Goal: Information Seeking & Learning: Check status

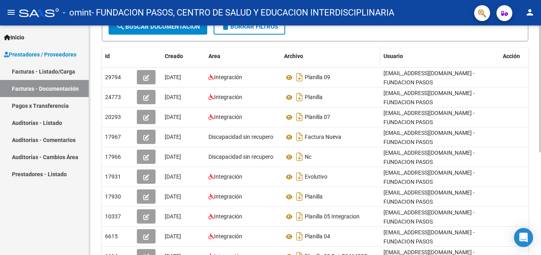
scroll to position [159, 0]
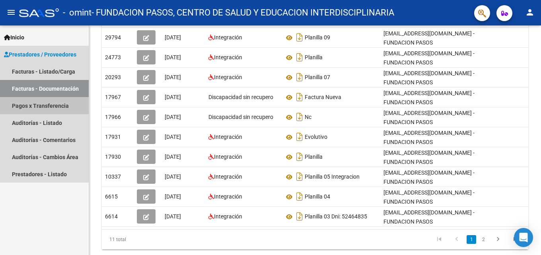
click at [35, 106] on link "Pagos x Transferencia" at bounding box center [44, 105] width 89 height 17
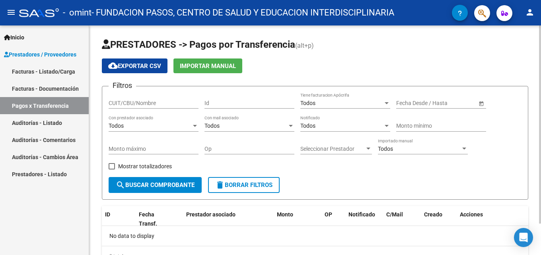
click at [169, 100] on input "CUIT/CBU/Nombre" at bounding box center [154, 103] width 90 height 7
type input "30711767610"
click at [482, 104] on span "Open calendar" at bounding box center [480, 103] width 19 height 19
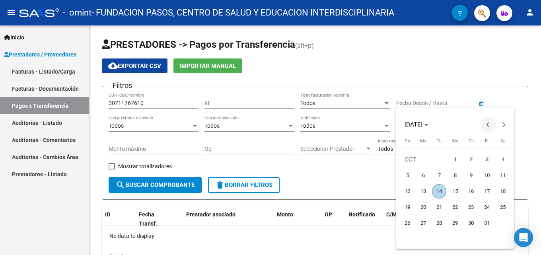
click at [486, 126] on span "Previous month" at bounding box center [488, 124] width 16 height 16
click at [487, 126] on span "Previous month" at bounding box center [488, 124] width 16 height 16
click at [440, 173] on span "1" at bounding box center [439, 175] width 14 height 14
type input "[DATE]"
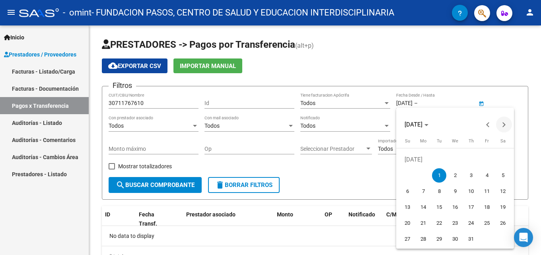
click at [505, 126] on span "Next month" at bounding box center [504, 124] width 16 height 16
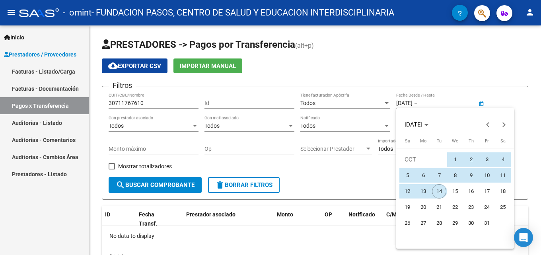
click at [440, 190] on span "14" at bounding box center [439, 191] width 14 height 14
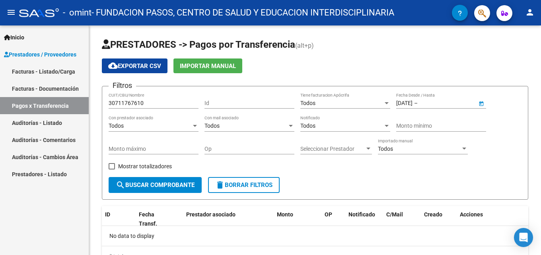
type input "[DATE]"
click at [185, 128] on div "Todos" at bounding box center [150, 125] width 83 height 7
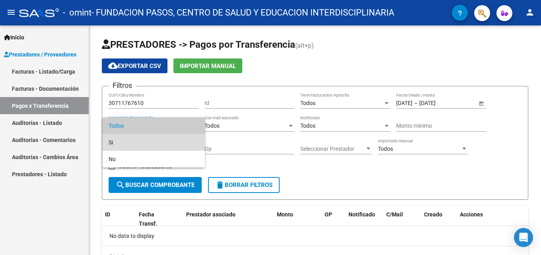
click at [178, 140] on span "Si" at bounding box center [154, 142] width 90 height 17
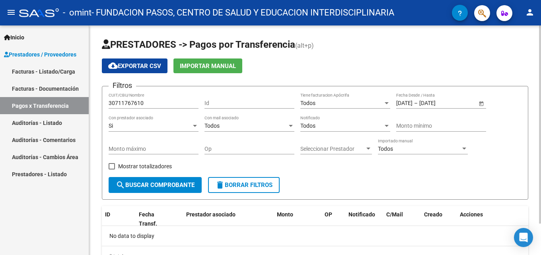
click at [249, 129] on div "Todos Con mail asociado" at bounding box center [249, 124] width 90 height 16
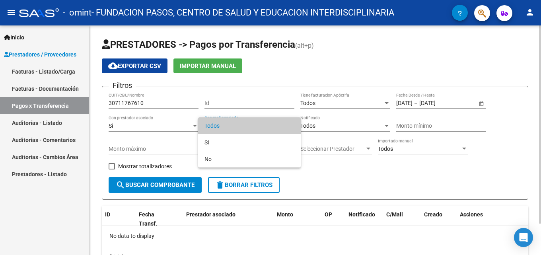
click at [249, 129] on span "Todos" at bounding box center [249, 125] width 90 height 17
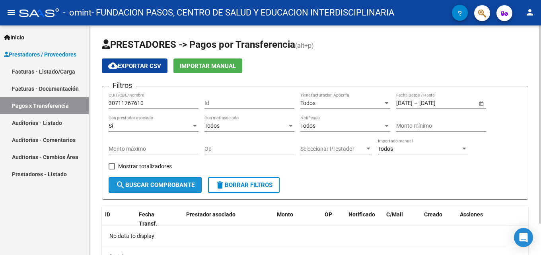
click at [173, 184] on span "search Buscar Comprobante" at bounding box center [155, 184] width 79 height 7
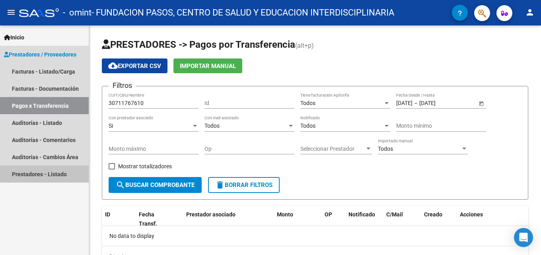
click at [56, 178] on link "Prestadores - Listado" at bounding box center [44, 173] width 89 height 17
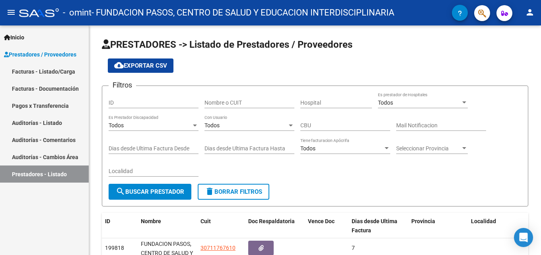
click at [72, 73] on link "Facturas - Listado/Carga" at bounding box center [44, 71] width 89 height 17
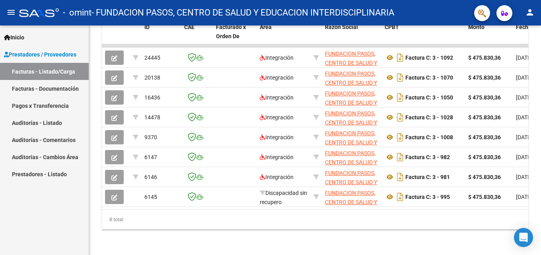
click at [51, 85] on link "Facturas - Documentación" at bounding box center [44, 88] width 89 height 17
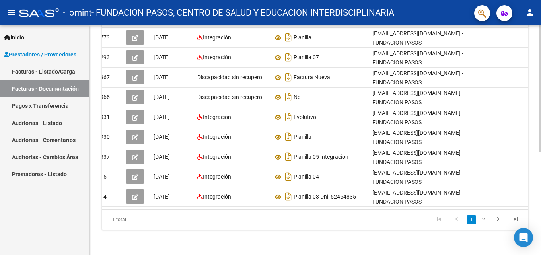
scroll to position [26, 0]
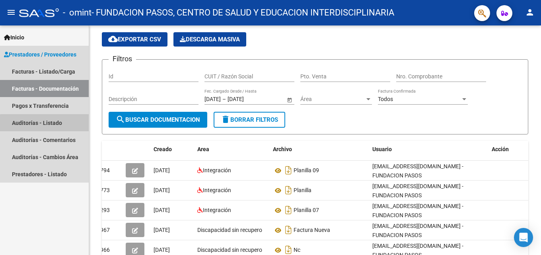
click at [52, 124] on link "Auditorías - Listado" at bounding box center [44, 122] width 89 height 17
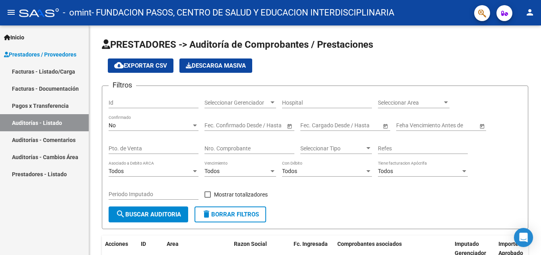
click at [22, 37] on span "Inicio" at bounding box center [14, 37] width 20 height 9
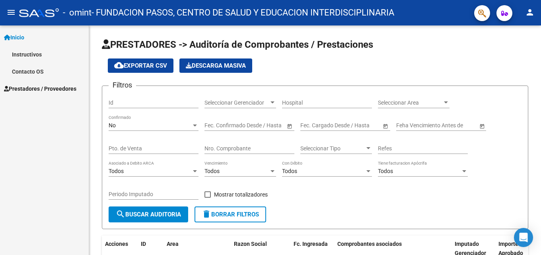
click at [39, 58] on link "Instructivos" at bounding box center [44, 54] width 89 height 17
